Goal: Task Accomplishment & Management: Manage account settings

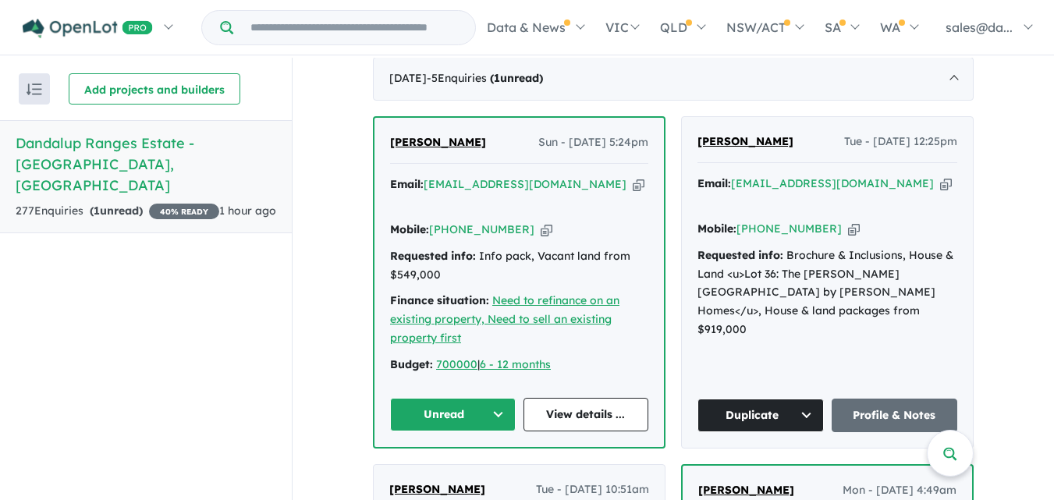
scroll to position [677, 0]
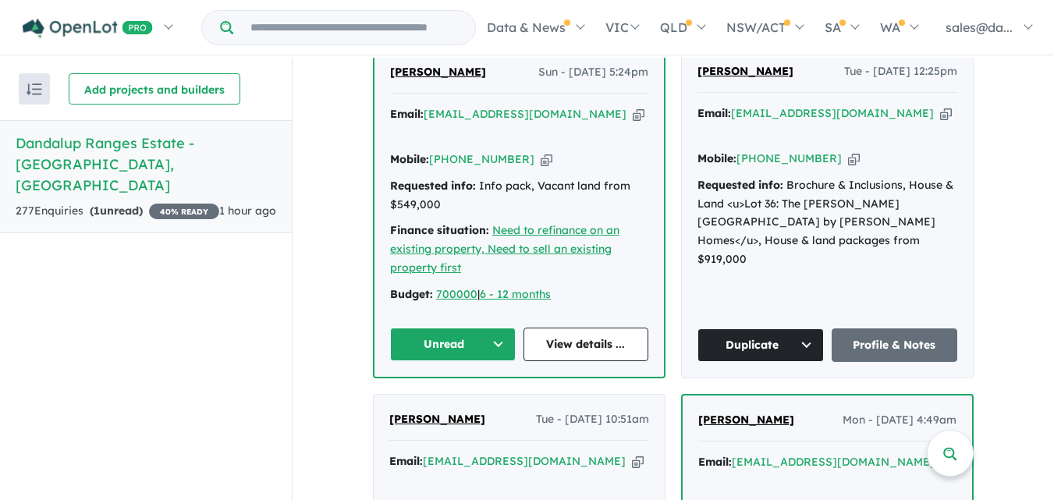
click at [496, 328] on button "Unread" at bounding box center [453, 345] width 126 height 34
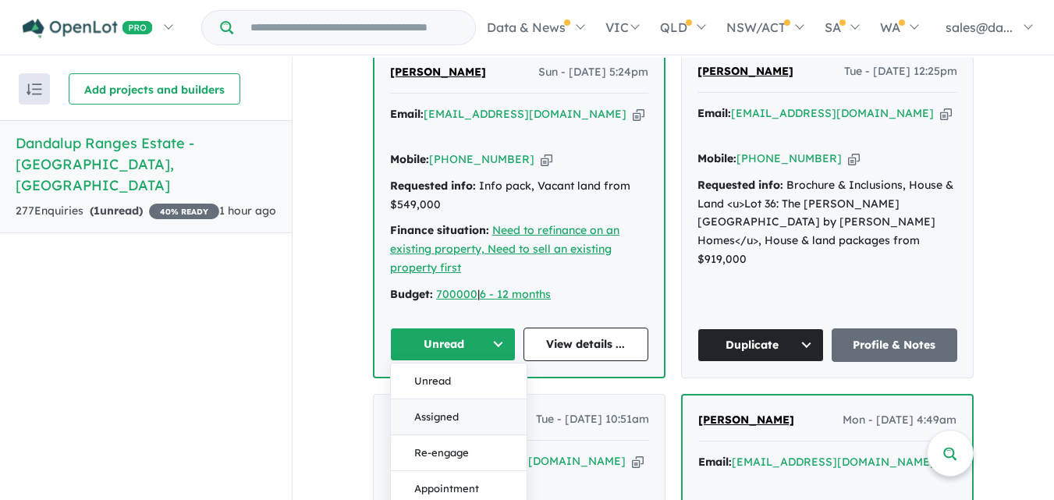
click at [438, 400] on button "Assigned" at bounding box center [459, 418] width 136 height 36
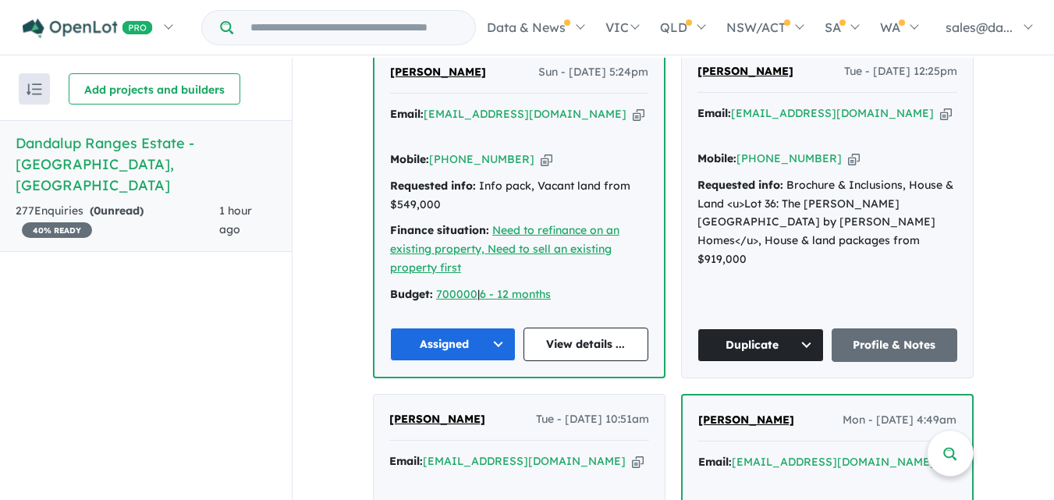
scroll to position [0, 0]
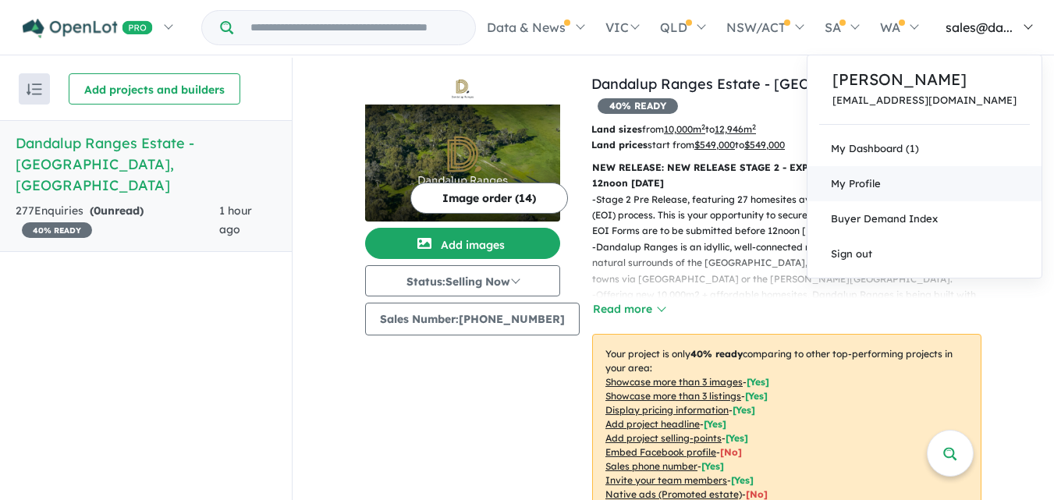
click at [913, 178] on link "My Profile" at bounding box center [925, 183] width 234 height 35
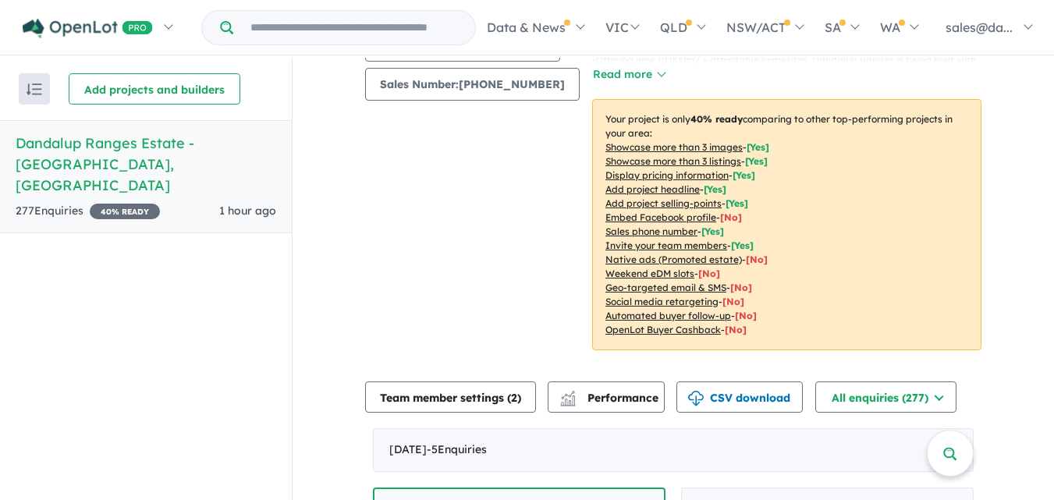
scroll to position [161, 0]
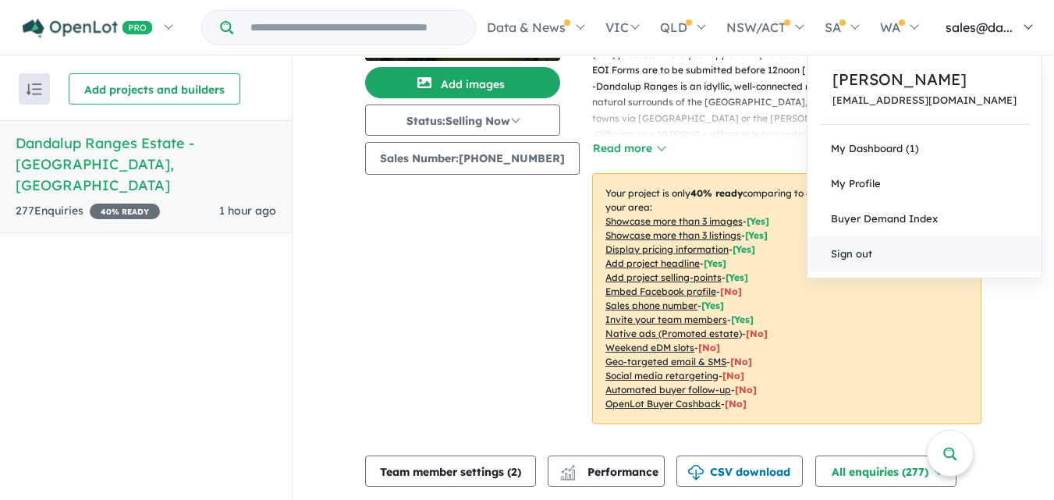
click at [907, 266] on link "Sign out" at bounding box center [925, 254] width 234 height 35
